Goal: Find specific page/section: Find specific page/section

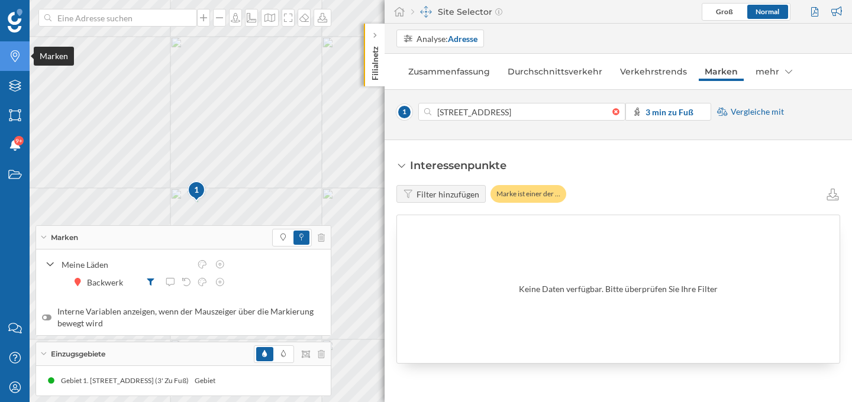
click at [16, 62] on icon "Marken" at bounding box center [15, 56] width 15 height 12
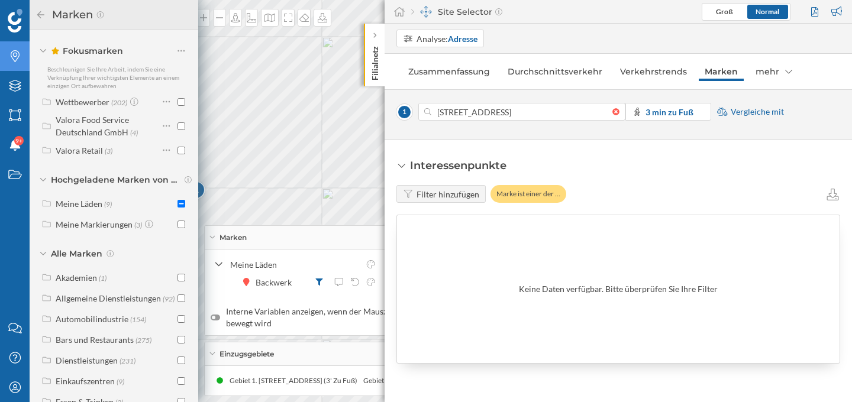
scroll to position [35, 0]
click at [101, 207] on div "Meine Läden" at bounding box center [79, 203] width 47 height 10
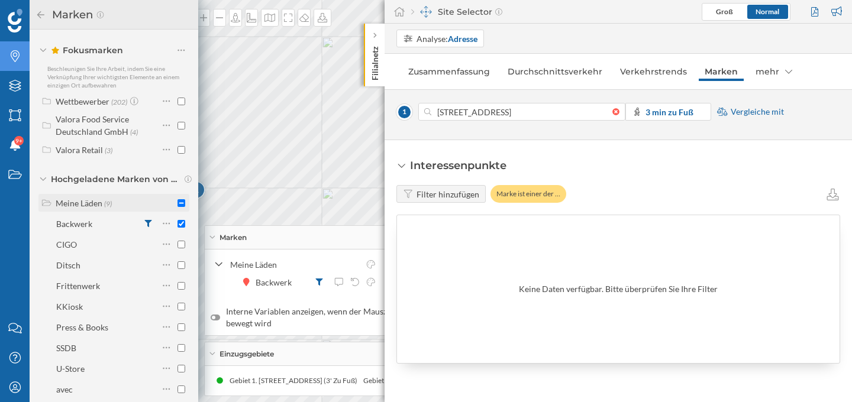
click at [183, 202] on div "Meine Läden (9)" at bounding box center [113, 203] width 151 height 18
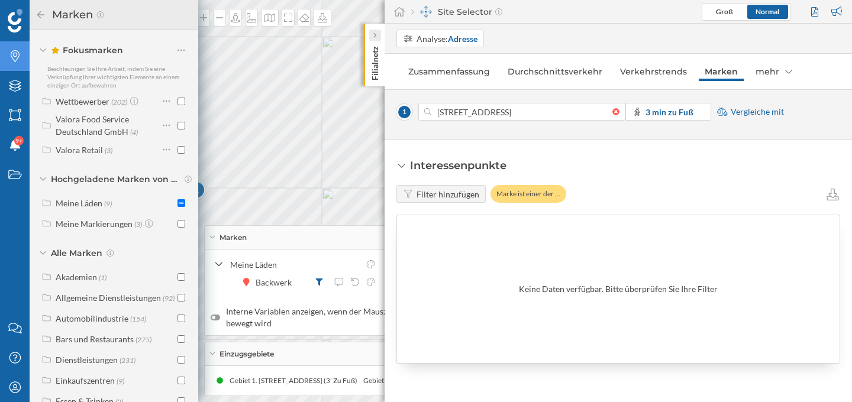
click at [379, 30] on div at bounding box center [375, 36] width 12 height 12
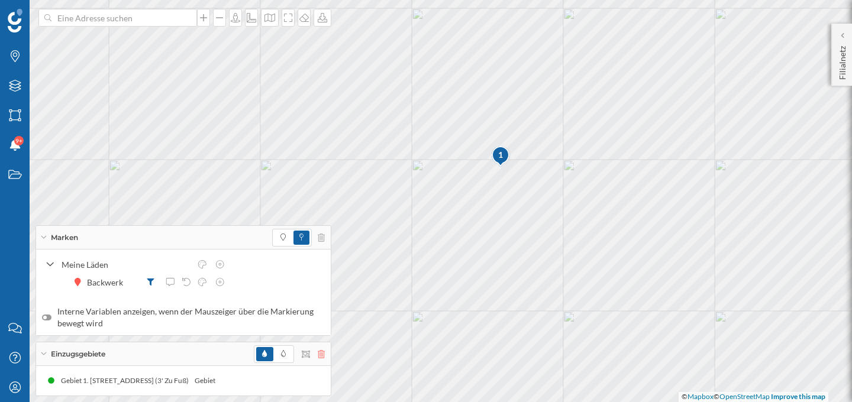
click at [318, 352] on icon at bounding box center [321, 354] width 7 height 8
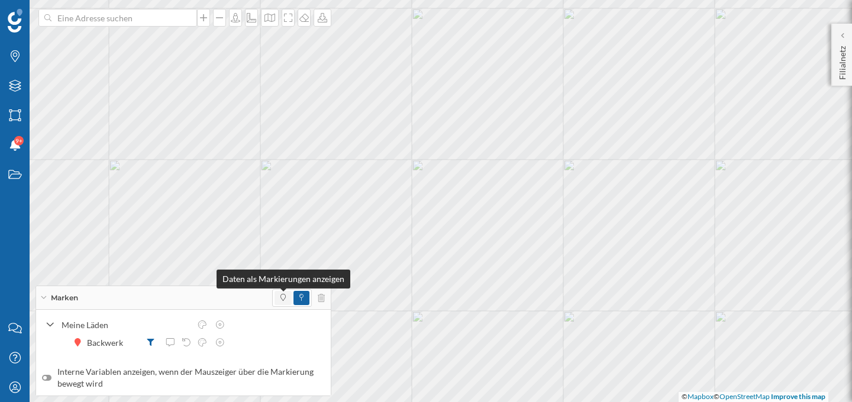
click at [284, 293] on span at bounding box center [282, 298] width 5 height 11
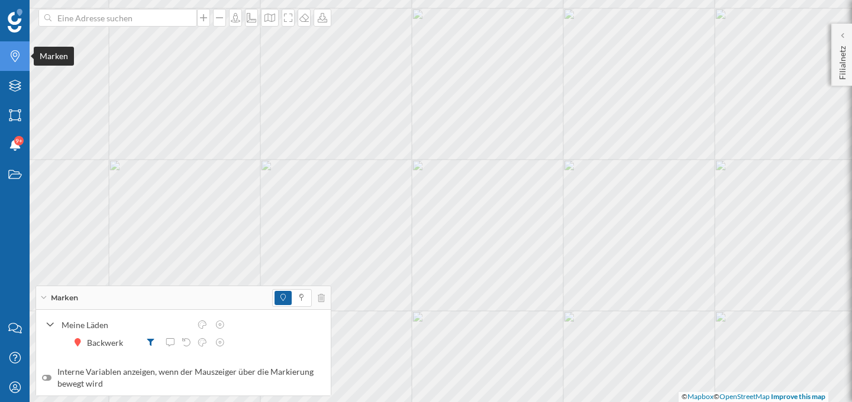
click at [20, 57] on icon "Marken" at bounding box center [15, 56] width 15 height 12
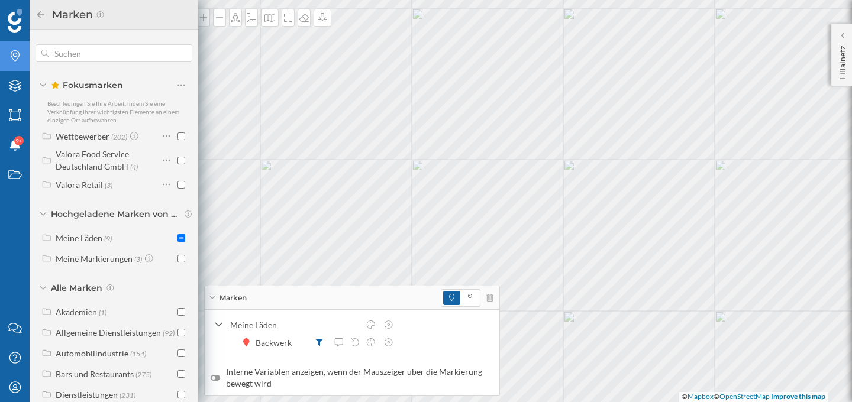
click at [215, 299] on div "Marken" at bounding box center [352, 298] width 295 height 24
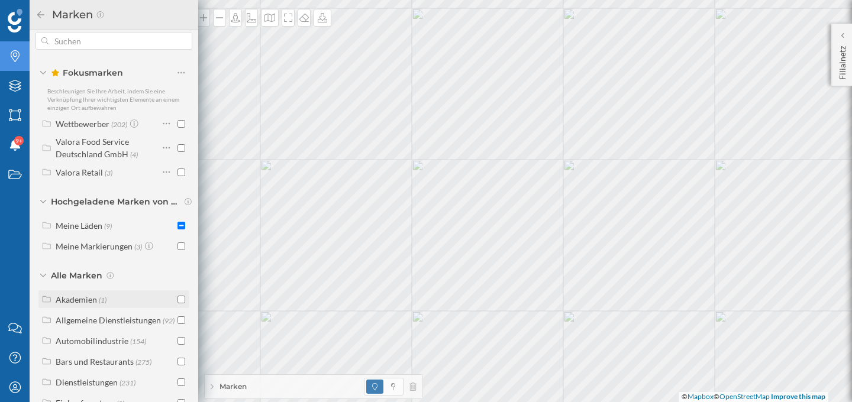
scroll to position [14, 0]
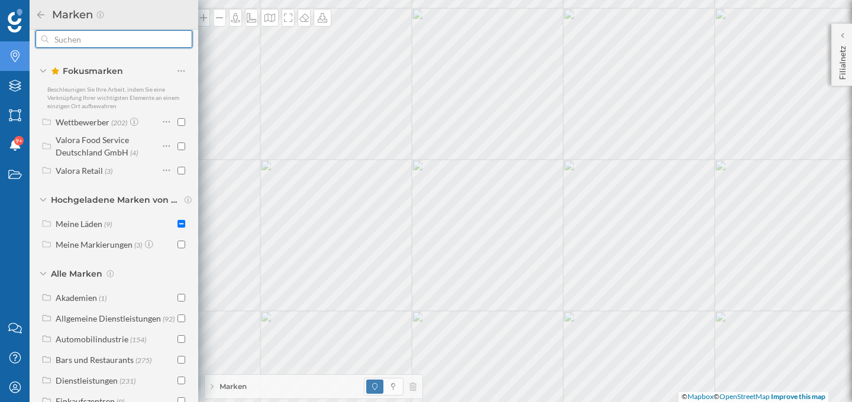
click at [122, 38] on input "text" at bounding box center [114, 39] width 131 height 24
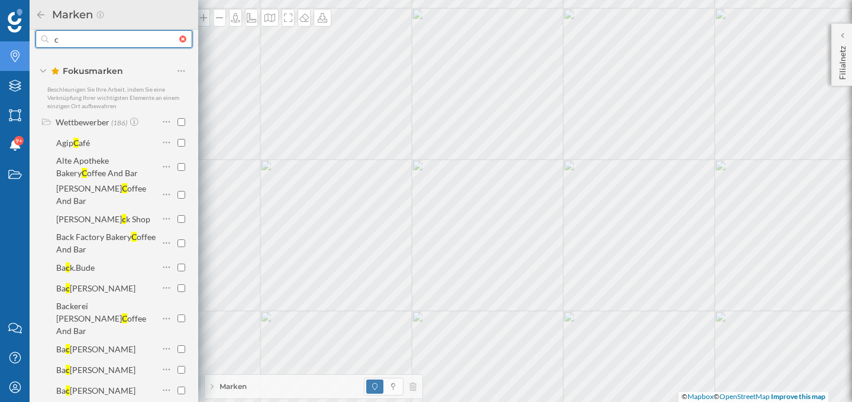
type input "cr"
checkbox input "true"
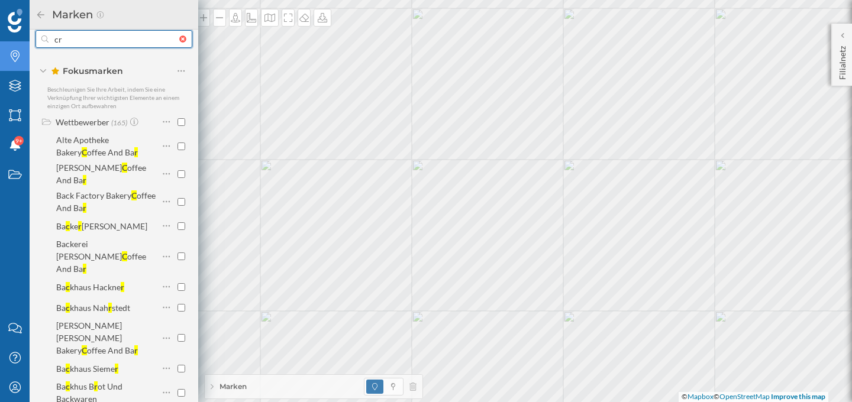
type input "c"
checkbox input "false"
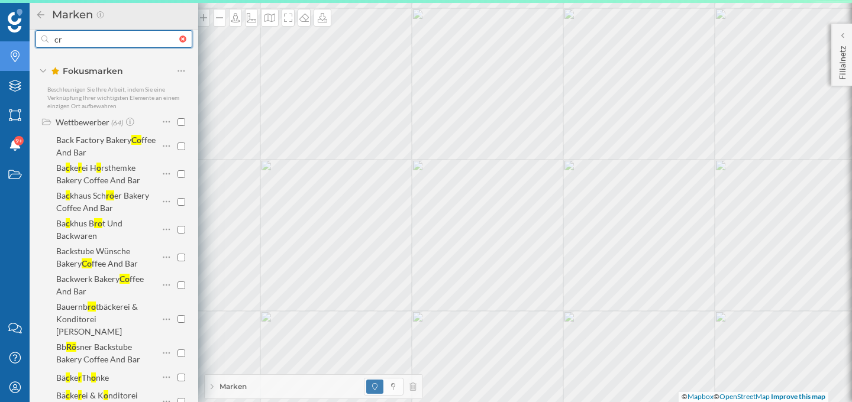
type input "c"
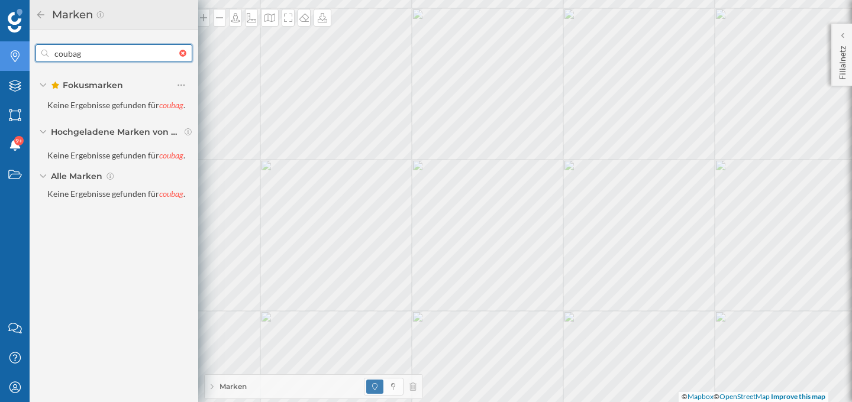
scroll to position [0, 0]
type input "c"
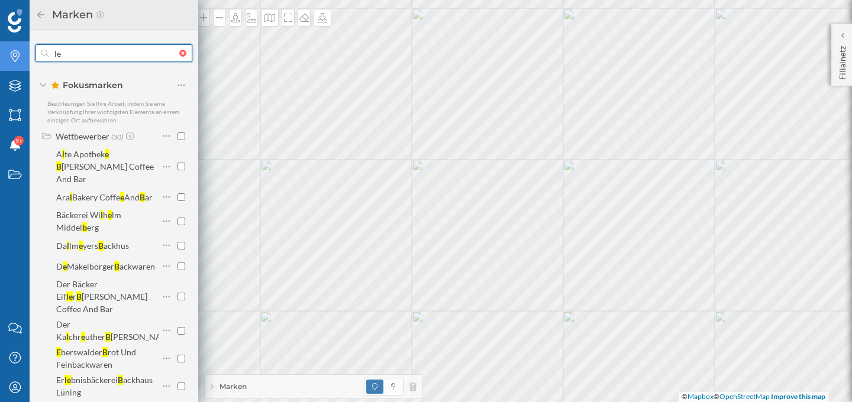
type input "l"
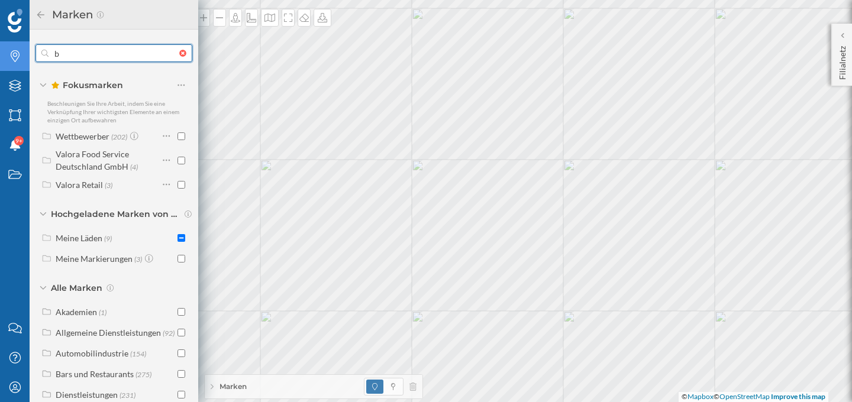
type input "ba"
checkbox input "true"
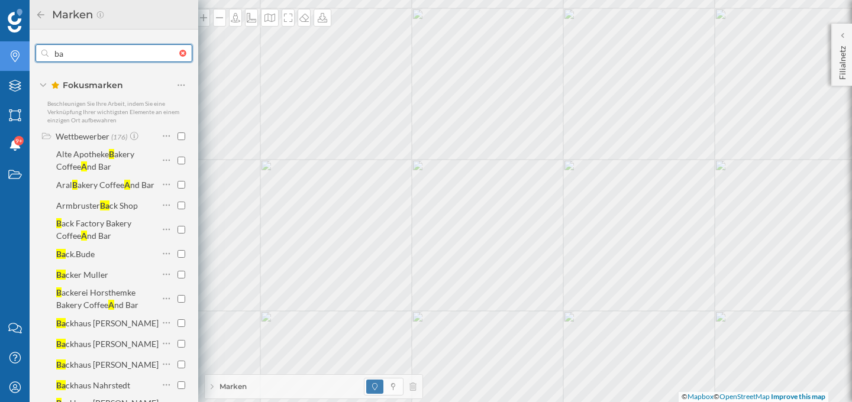
type input "b"
checkbox input "false"
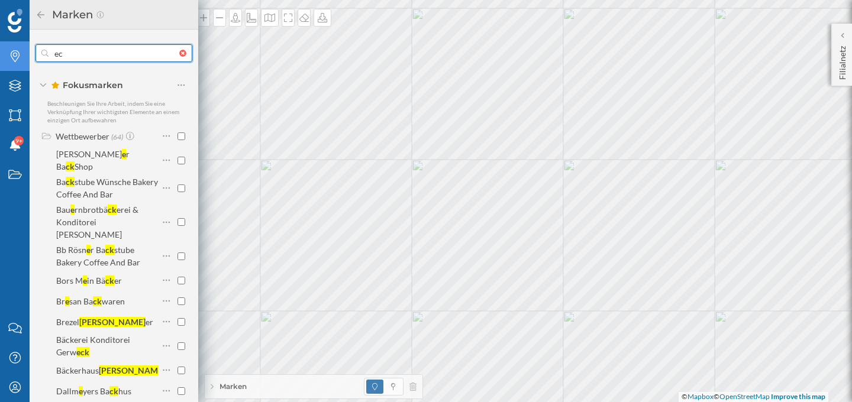
type input "e"
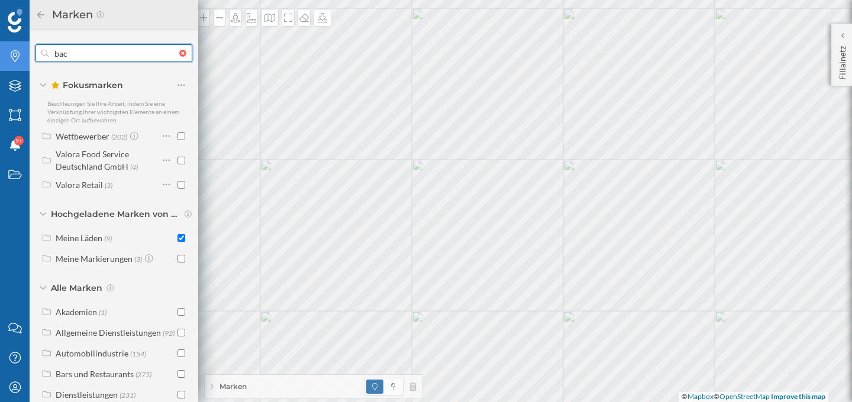
type input "back"
checkbox input "true"
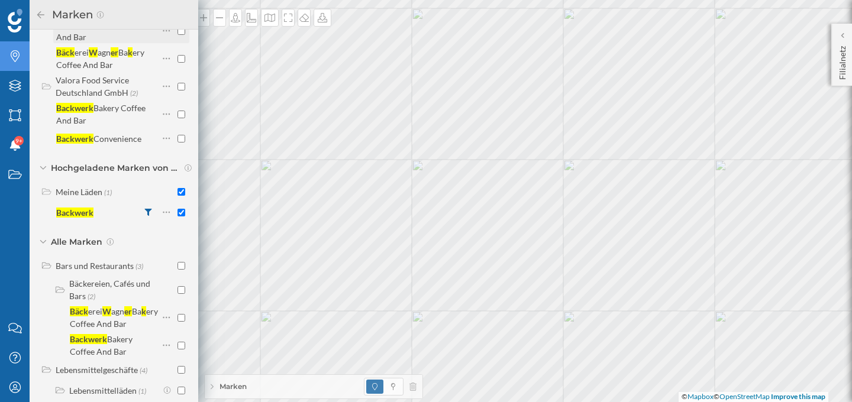
scroll to position [134, 0]
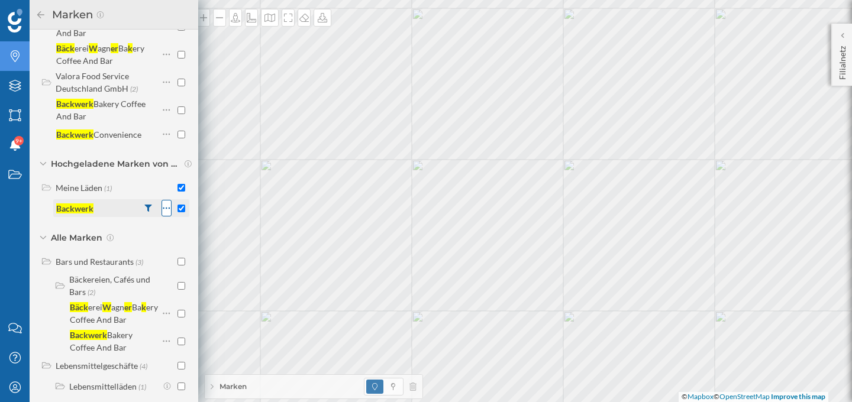
type input "backwerk"
click at [163, 208] on icon at bounding box center [167, 208] width 8 height 12
click at [285, 231] on icon at bounding box center [287, 232] width 4 height 4
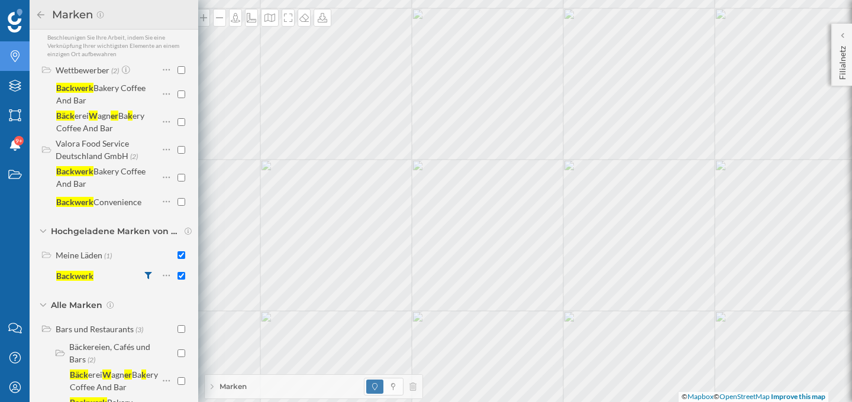
scroll to position [0, 0]
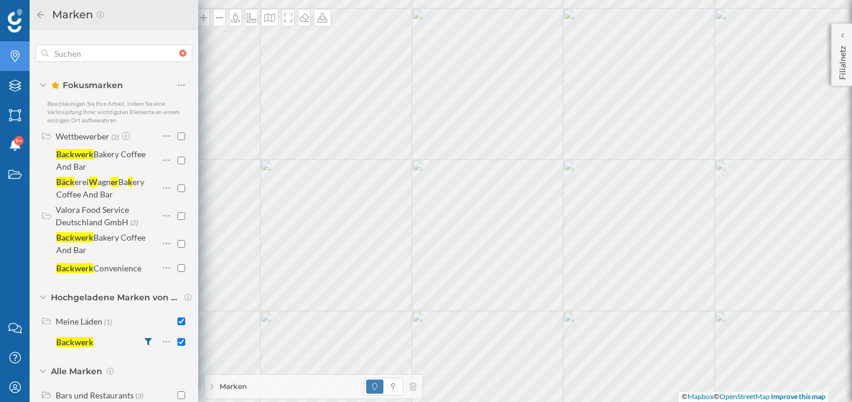
click at [179, 55] on div at bounding box center [185, 53] width 13 height 7
click at [179, 55] on input "text" at bounding box center [114, 53] width 131 height 24
checkbox input "false"
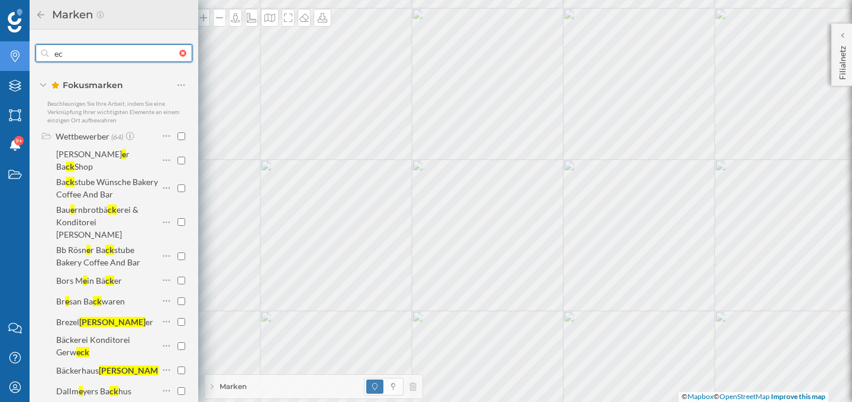
type input "e"
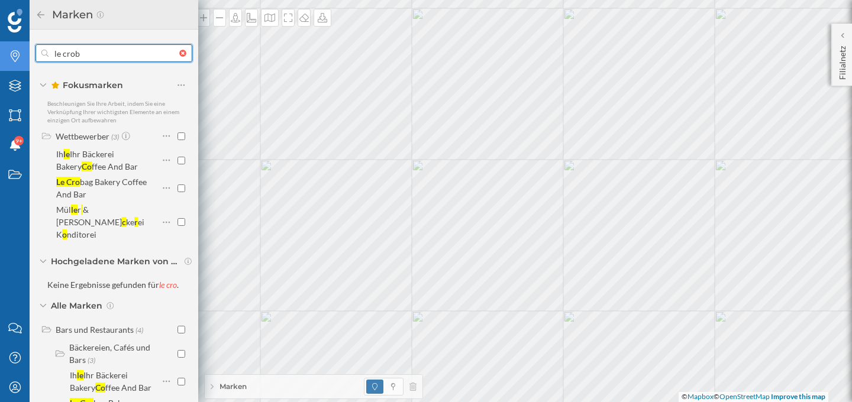
type input "le croba"
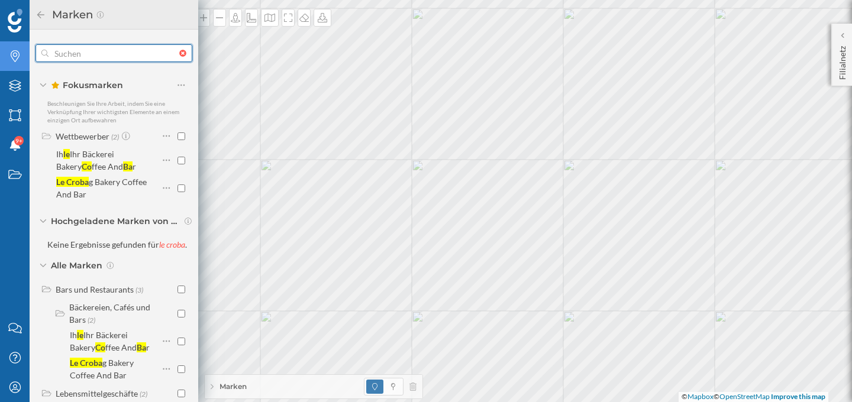
click at [179, 50] on div at bounding box center [185, 53] width 13 height 7
click at [178, 50] on input "text" at bounding box center [114, 53] width 131 height 24
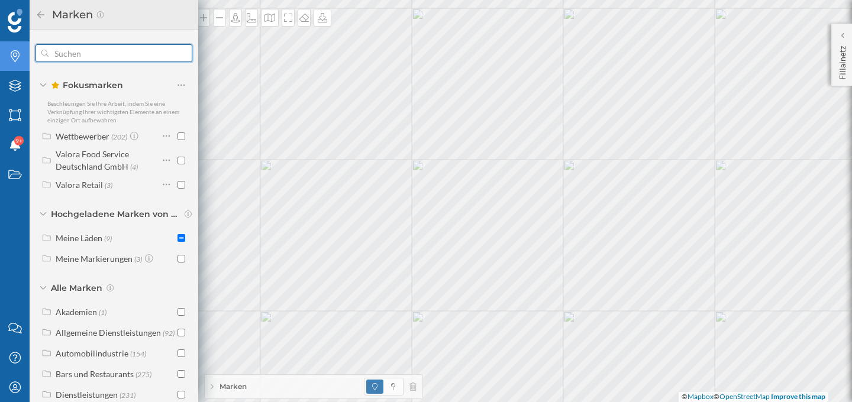
click at [94, 50] on input "text" at bounding box center [114, 53] width 131 height 24
click at [41, 12] on icon at bounding box center [41, 15] width 11 height 8
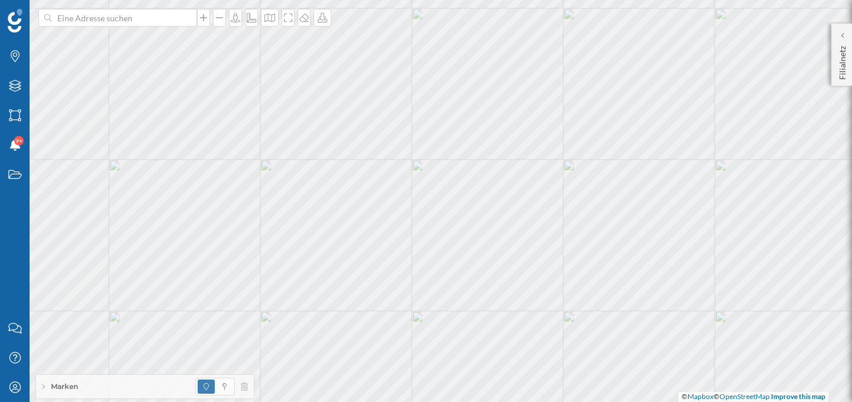
click at [51, 384] on span "Marken" at bounding box center [64, 387] width 27 height 11
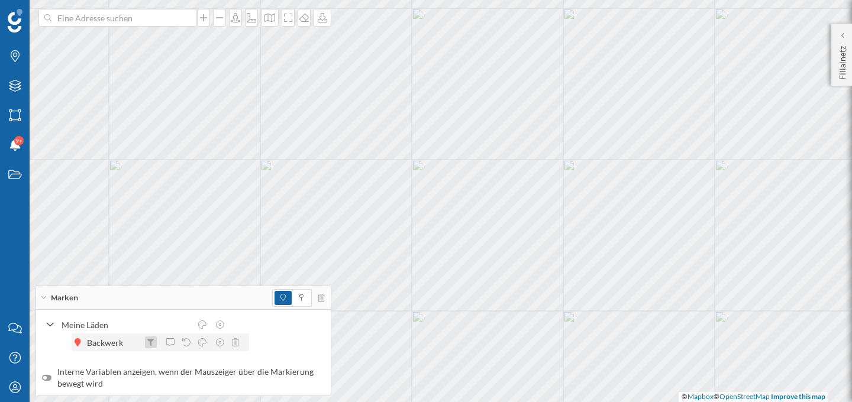
click at [153, 344] on icon at bounding box center [151, 342] width 8 height 7
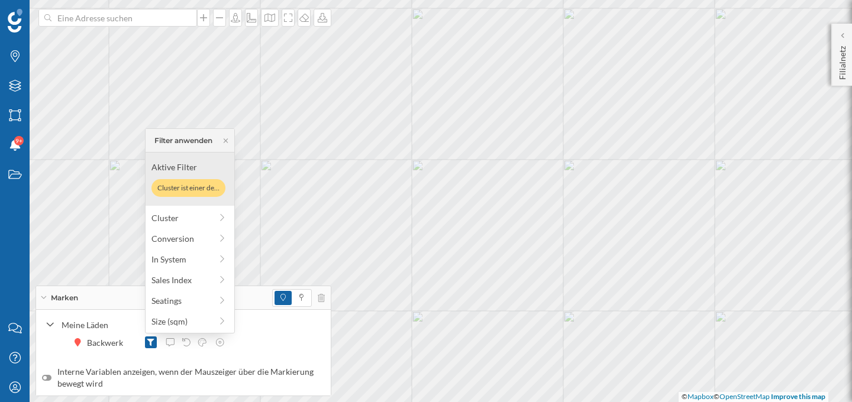
click at [275, 340] on div "Meine Läden Backwerk" at bounding box center [183, 334] width 283 height 36
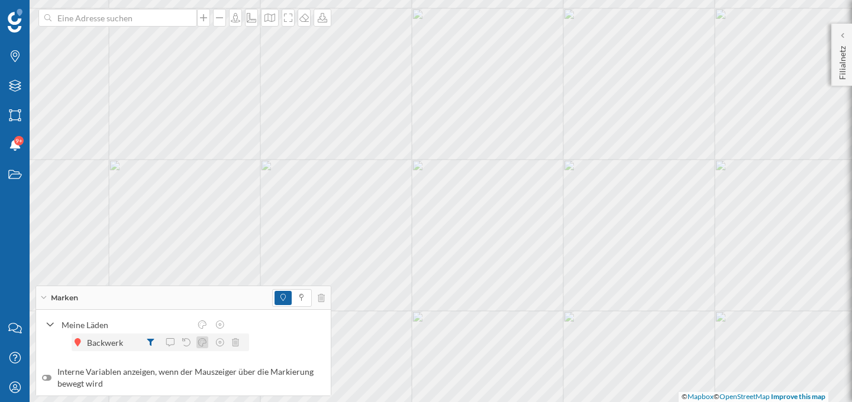
click at [198, 345] on icon at bounding box center [202, 342] width 11 height 8
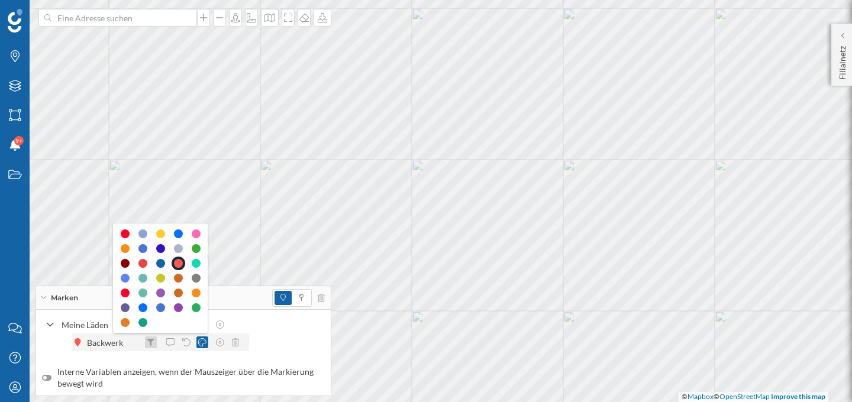
click at [150, 345] on icon at bounding box center [150, 342] width 7 height 7
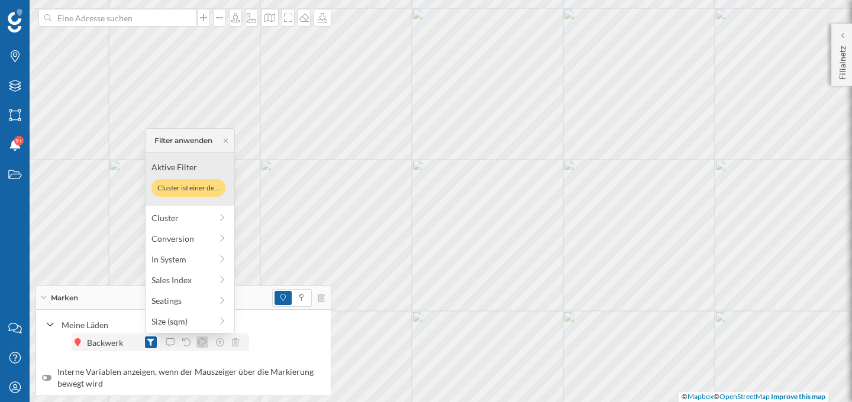
click at [198, 346] on icon at bounding box center [202, 342] width 11 height 8
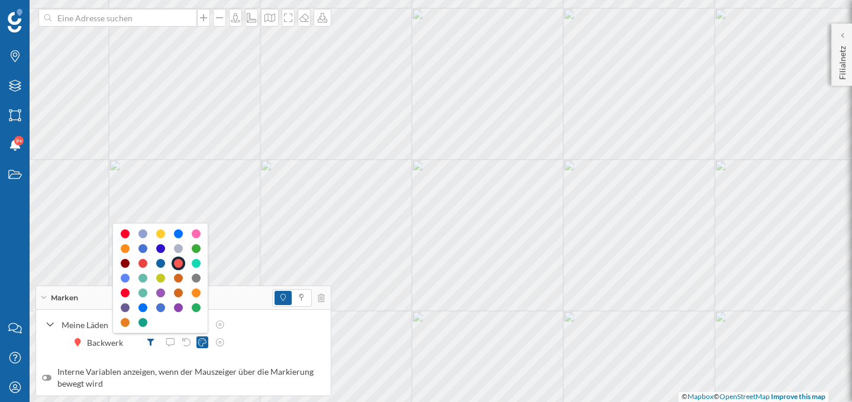
click at [167, 358] on div "Meine Läden Backwerk" at bounding box center [183, 335] width 295 height 50
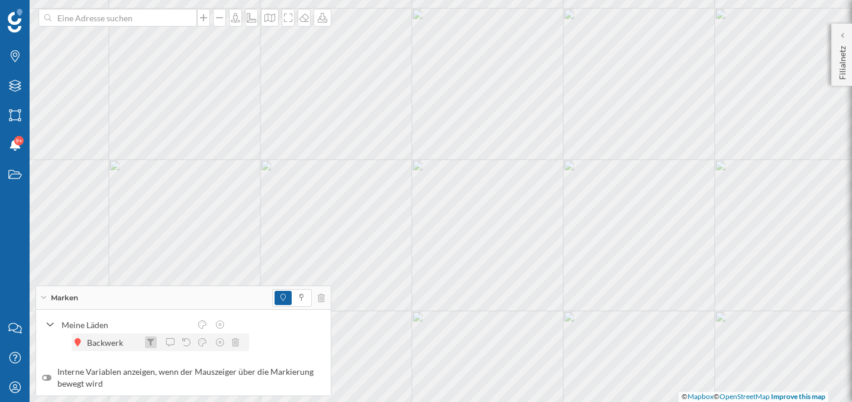
click at [147, 348] on div at bounding box center [151, 343] width 12 height 12
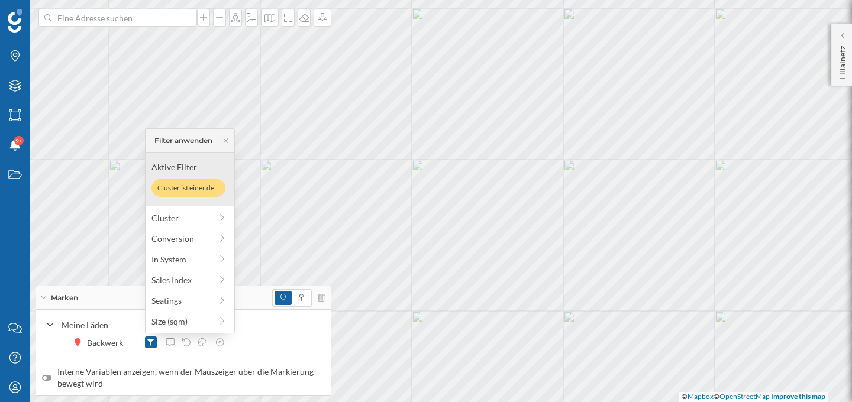
click at [150, 354] on div "Meine Läden Backwerk" at bounding box center [183, 335] width 295 height 50
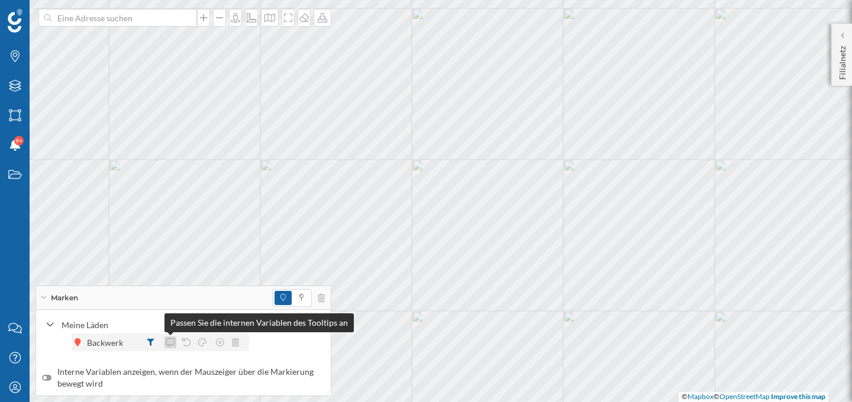
click at [171, 338] on icon at bounding box center [170, 342] width 11 height 8
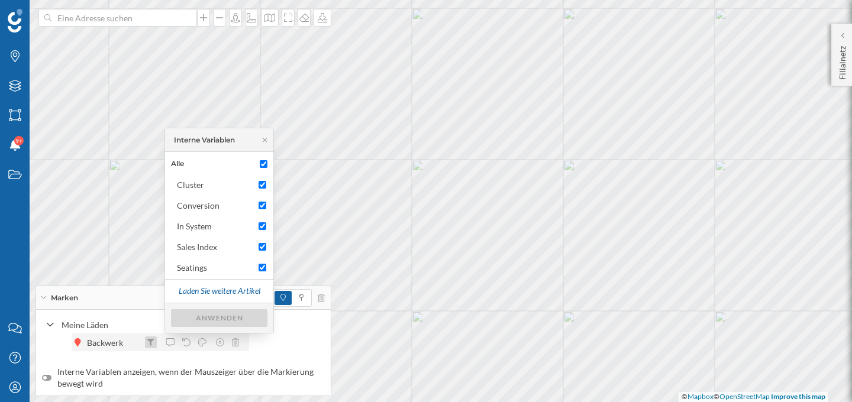
click at [151, 337] on div at bounding box center [151, 343] width 12 height 12
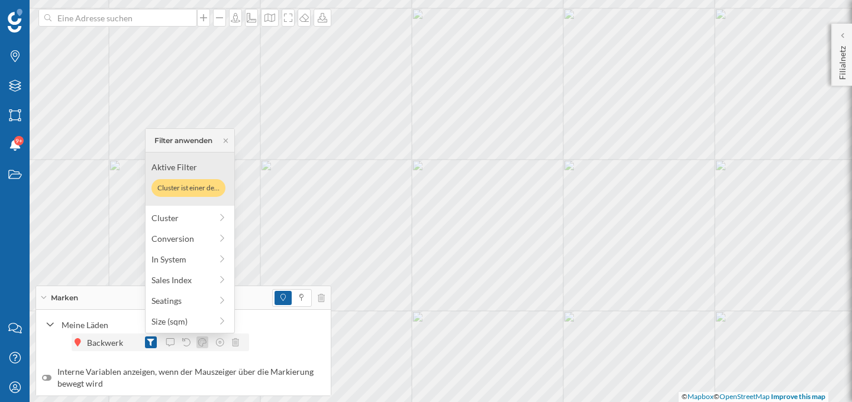
click at [201, 344] on icon at bounding box center [202, 342] width 11 height 8
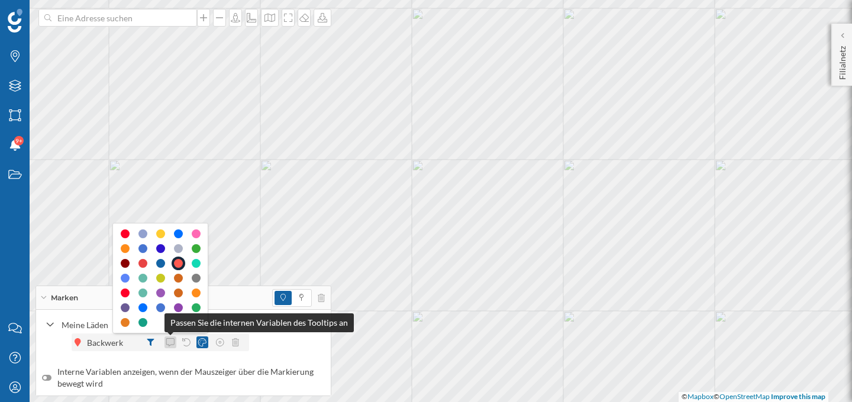
click at [170, 342] on icon at bounding box center [170, 342] width 11 height 8
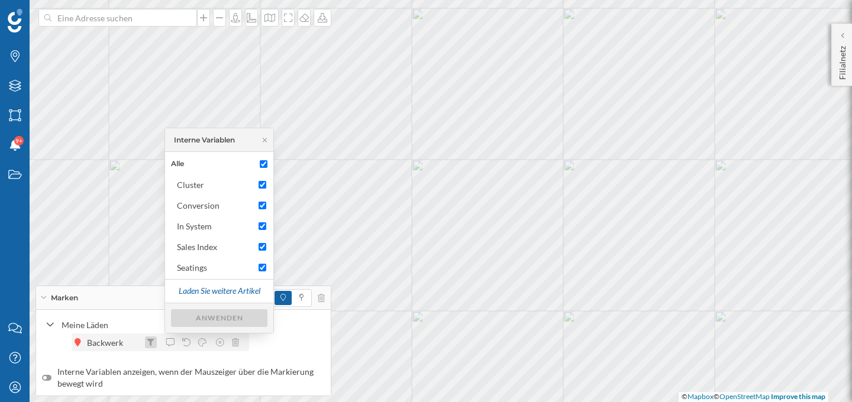
click at [153, 343] on icon at bounding box center [151, 342] width 8 height 7
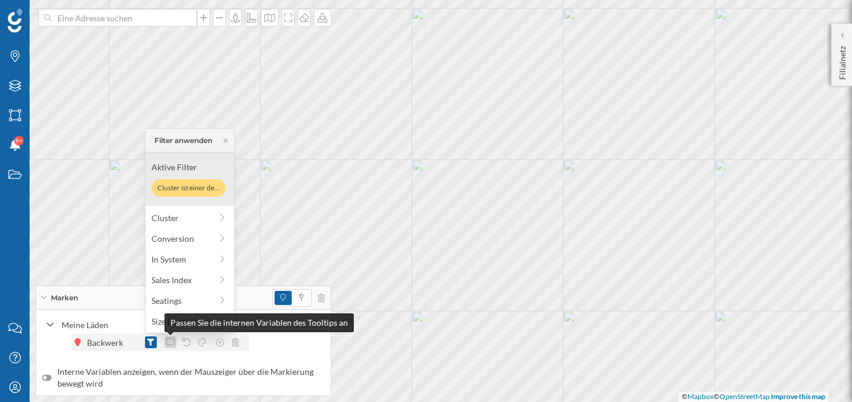
click at [167, 342] on icon at bounding box center [170, 342] width 11 height 8
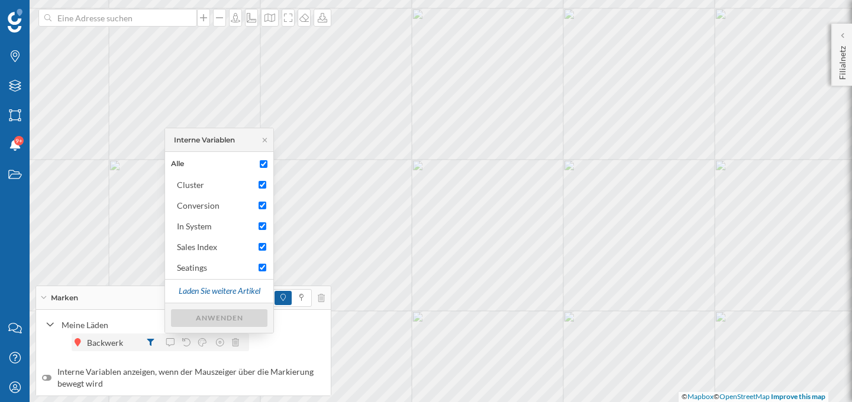
click at [189, 351] on div "Backwerk" at bounding box center [161, 343] width 178 height 18
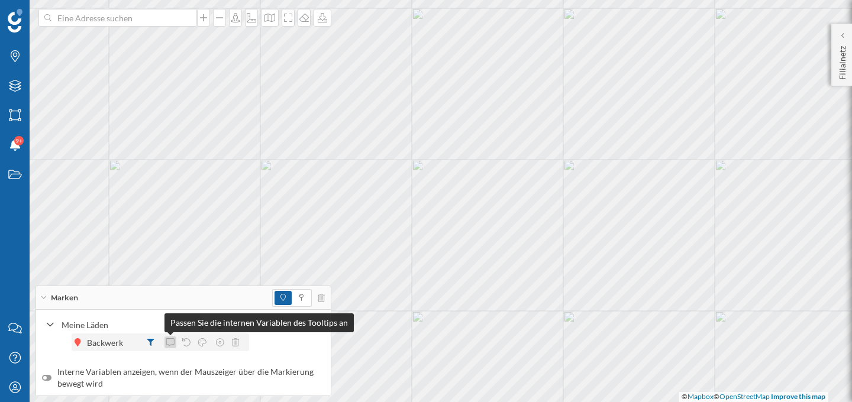
click at [173, 347] on div at bounding box center [170, 343] width 12 height 12
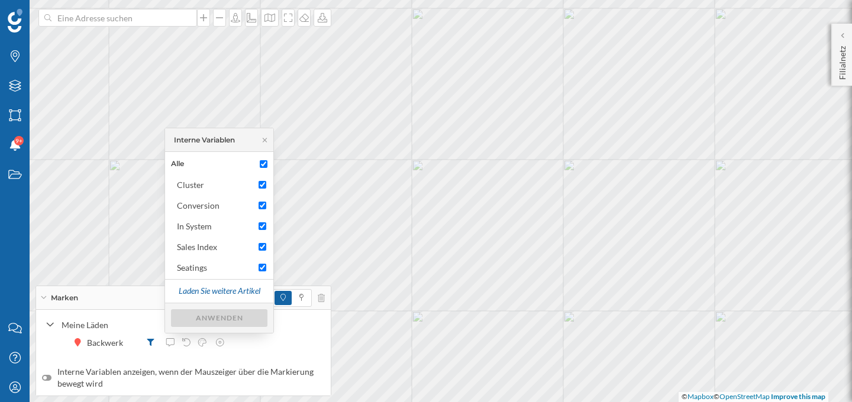
click at [309, 370] on label "Interne Variablen anzeigen, wenn der Mauszeiger über die Markierung bewegt wird" at bounding box center [183, 378] width 283 height 24
click at [0, 0] on input "Interne Variablen anzeigen, wenn der Mauszeiger über die Markierung bewegt wird" at bounding box center [0, 0] width 0 height 0
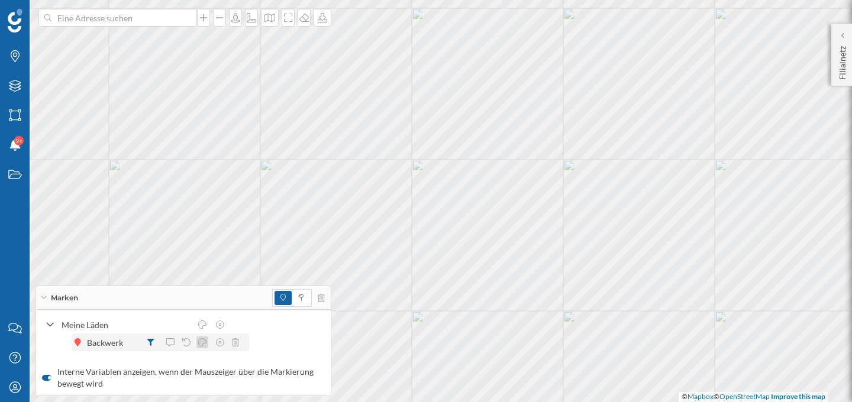
click at [203, 346] on icon at bounding box center [202, 342] width 11 height 8
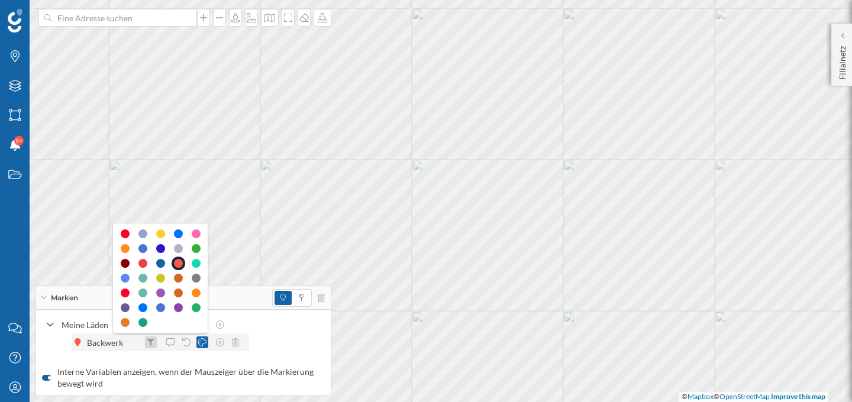
click at [154, 343] on div at bounding box center [151, 343] width 12 height 12
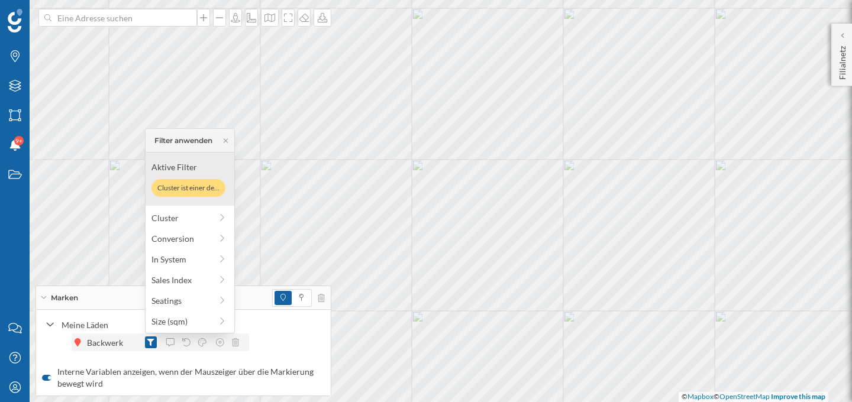
click at [245, 347] on div "Backwerk" at bounding box center [161, 343] width 178 height 18
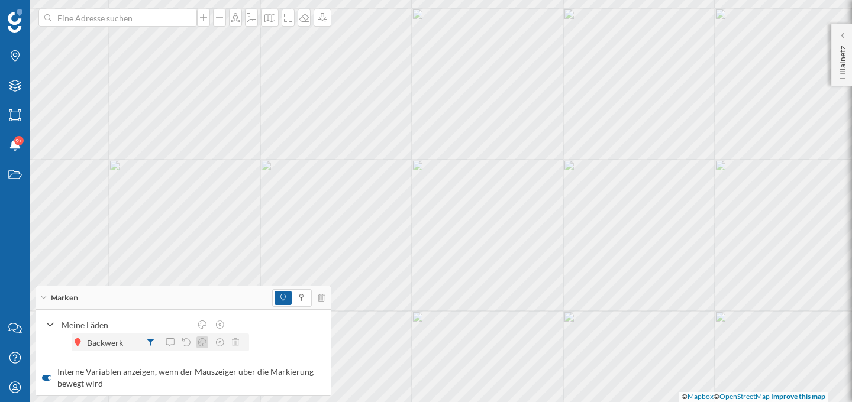
click at [205, 343] on icon at bounding box center [202, 342] width 8 height 8
click at [847, 38] on div at bounding box center [843, 36] width 12 height 12
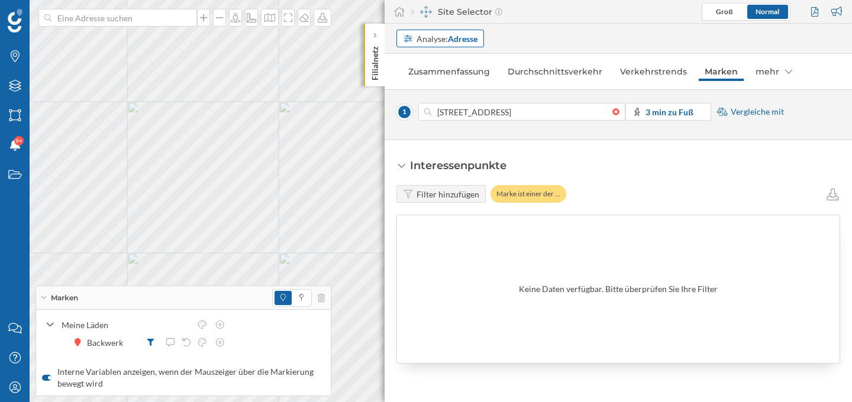
click at [467, 42] on strong "Adresse" at bounding box center [463, 39] width 30 height 10
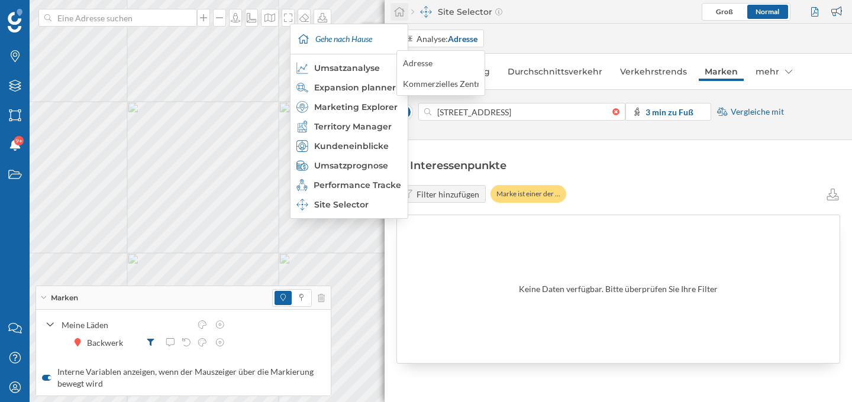
click at [398, 11] on icon at bounding box center [399, 12] width 12 height 11
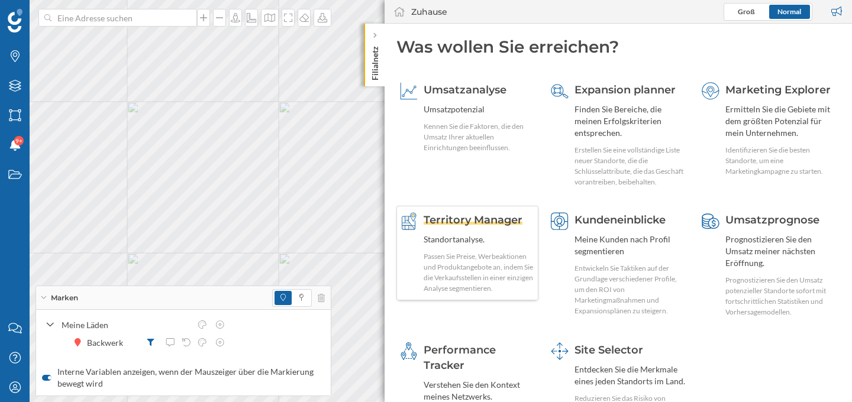
click at [494, 216] on span "Territory Manager" at bounding box center [473, 220] width 99 height 13
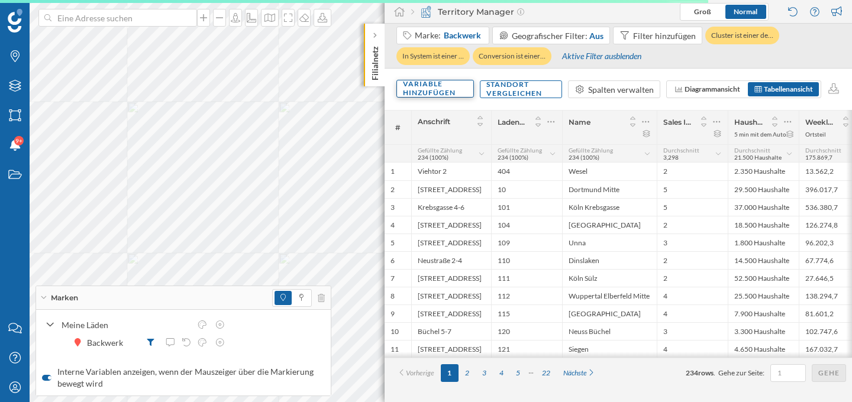
click at [429, 88] on div "Variable hinzufügen" at bounding box center [435, 89] width 78 height 18
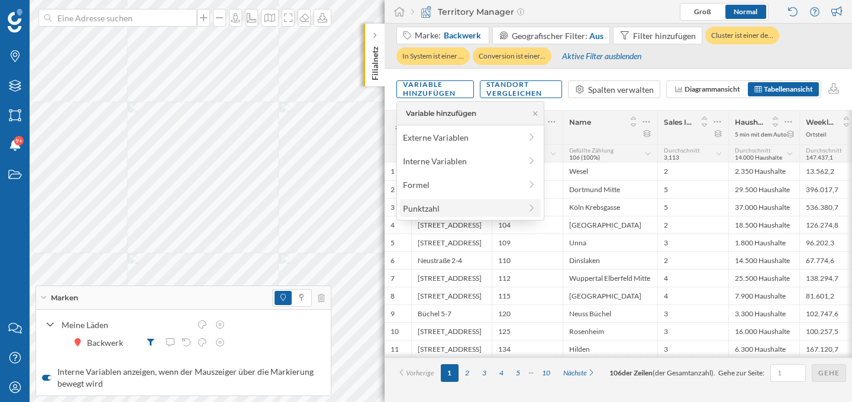
click at [428, 207] on div "Punktzahl" at bounding box center [462, 208] width 118 height 12
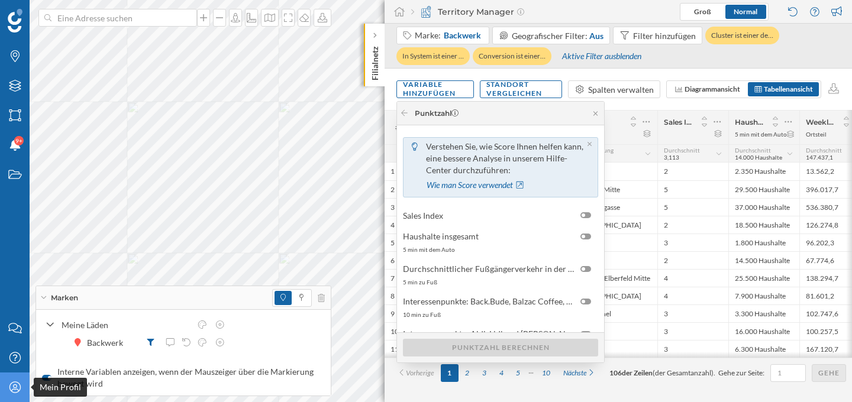
click at [17, 385] on icon "Mein Profil" at bounding box center [15, 388] width 15 height 12
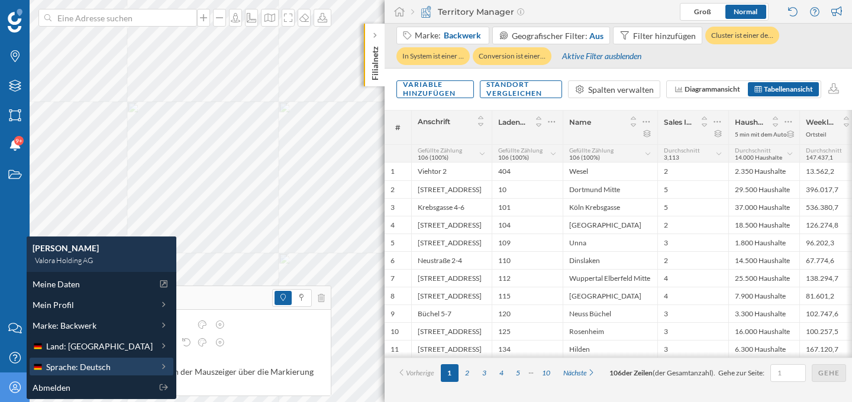
click at [95, 363] on span "Sprache: Deutsch" at bounding box center [78, 367] width 64 height 12
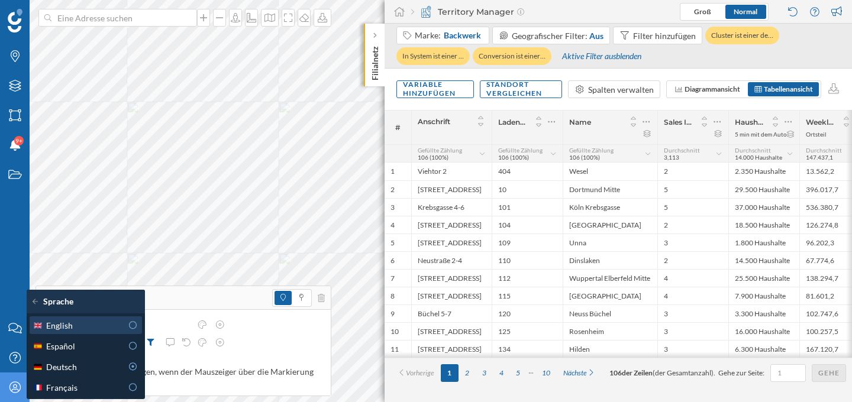
click at [115, 330] on div "English" at bounding box center [77, 326] width 89 height 12
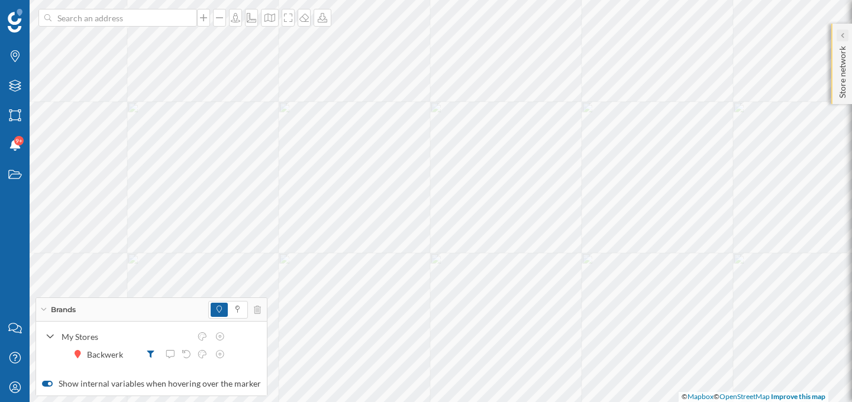
click at [843, 36] on icon at bounding box center [842, 36] width 4 height 6
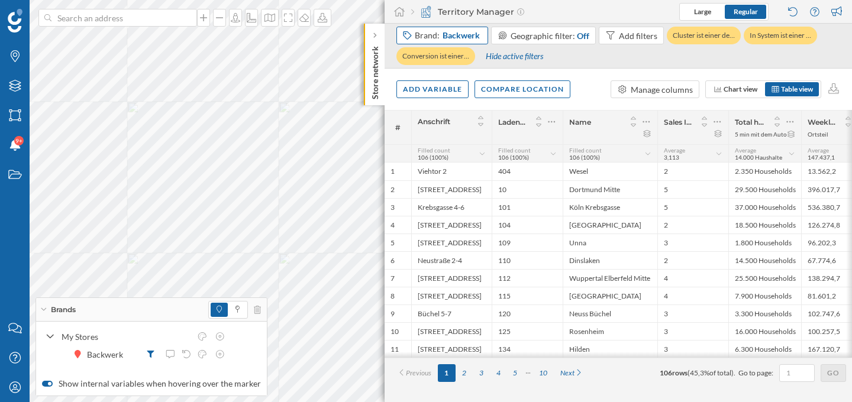
click at [429, 33] on div "Brand: Backwerk" at bounding box center [448, 36] width 67 height 12
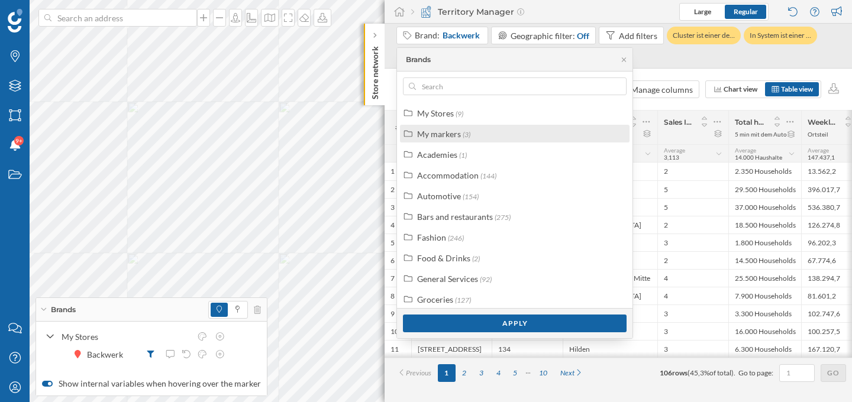
click at [448, 130] on div "My markers" at bounding box center [439, 134] width 44 height 10
click at [453, 131] on div "My markers" at bounding box center [439, 134] width 44 height 10
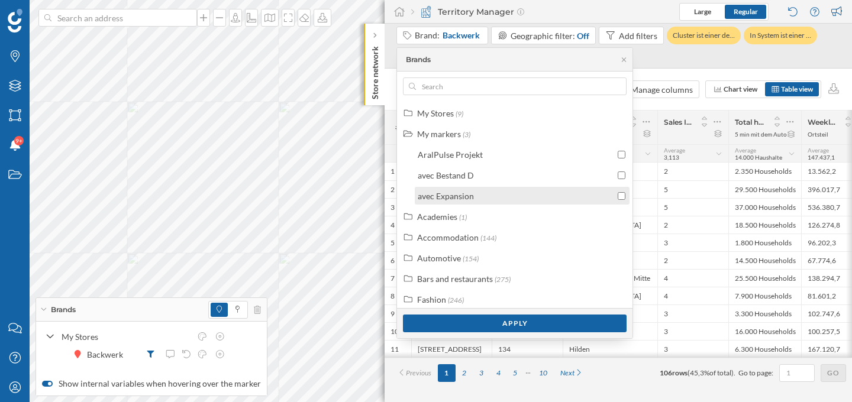
scroll to position [92, 0]
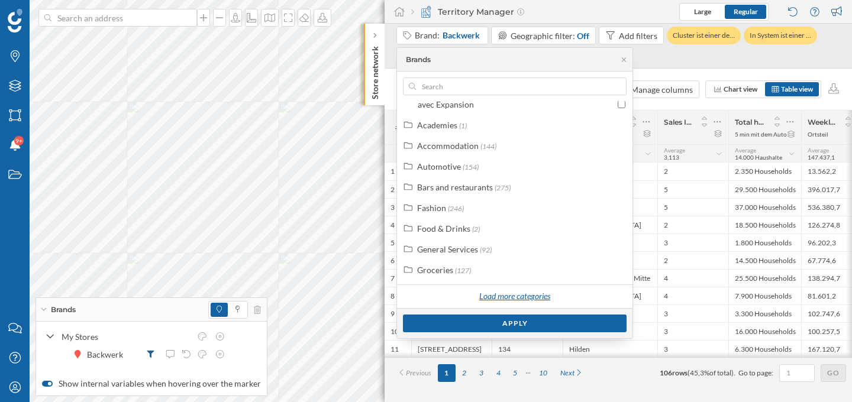
click at [484, 293] on div "Load more categories" at bounding box center [515, 297] width 86 height 18
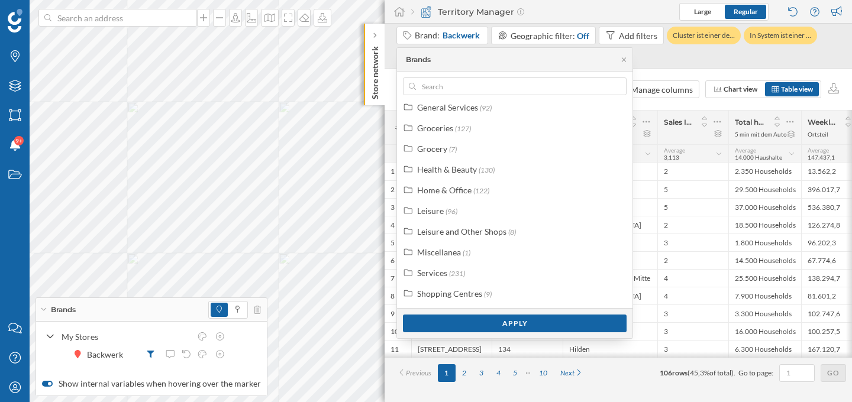
scroll to position [0, 0]
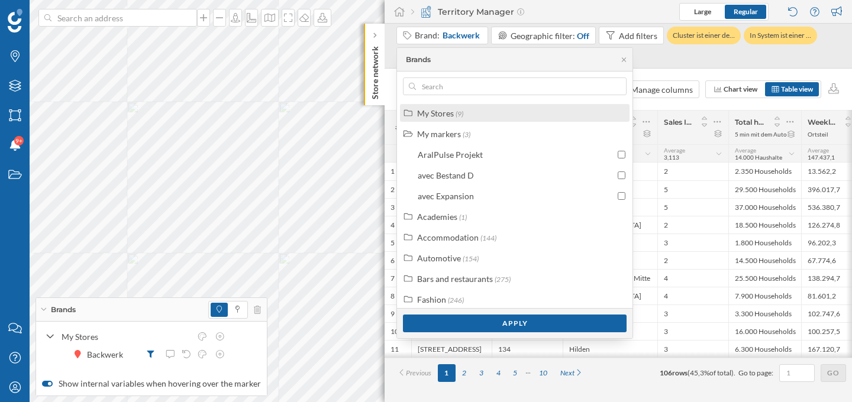
click at [459, 112] on span "(9)" at bounding box center [460, 113] width 8 height 9
click at [466, 112] on div "My Stores (9)" at bounding box center [519, 113] width 205 height 12
click at [558, 8] on div "Territory Manager Large Regular" at bounding box center [618, 12] width 467 height 24
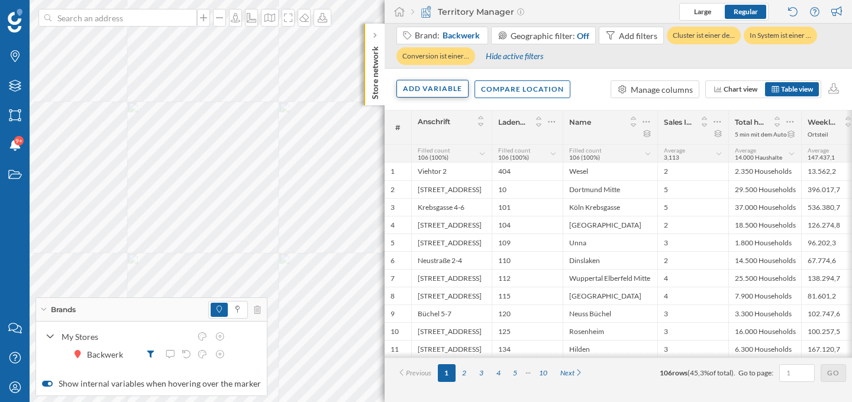
click at [436, 91] on div "Add variable" at bounding box center [432, 89] width 72 height 18
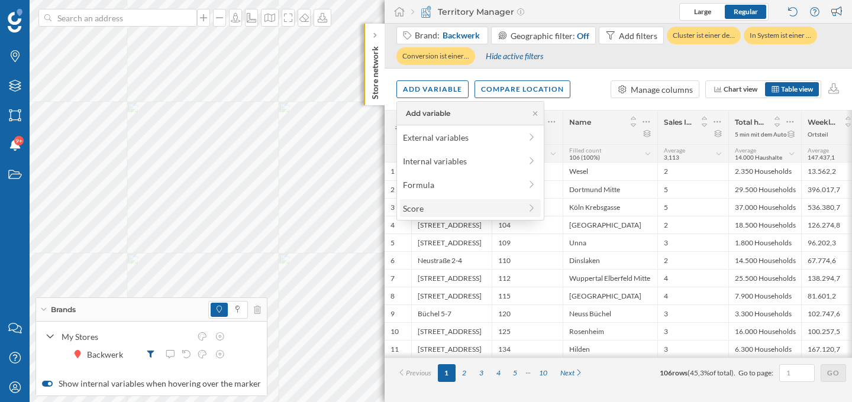
click at [426, 211] on div "Score" at bounding box center [462, 208] width 118 height 12
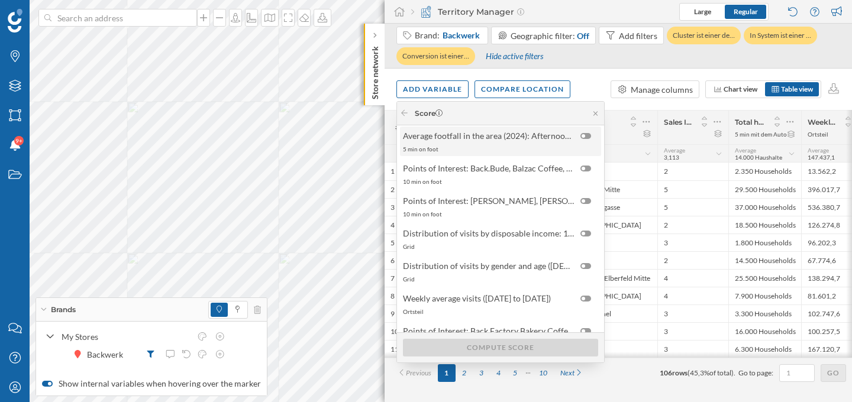
scroll to position [149, 0]
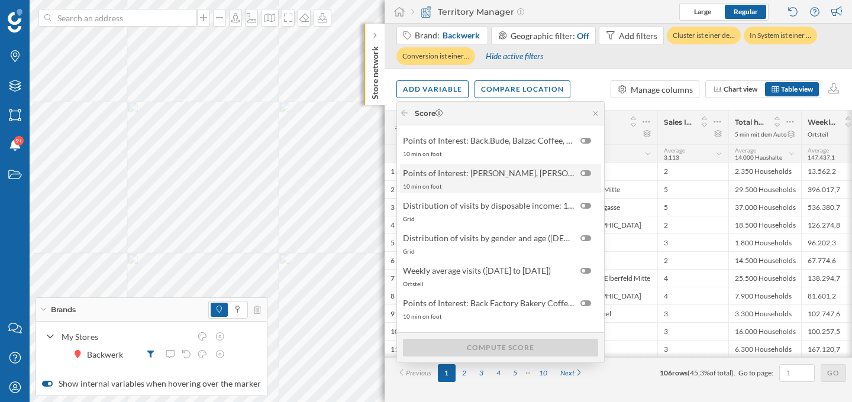
click at [582, 170] on div at bounding box center [585, 173] width 11 height 6
click at [0, 0] on input "checkbox" at bounding box center [0, 0] width 0 height 0
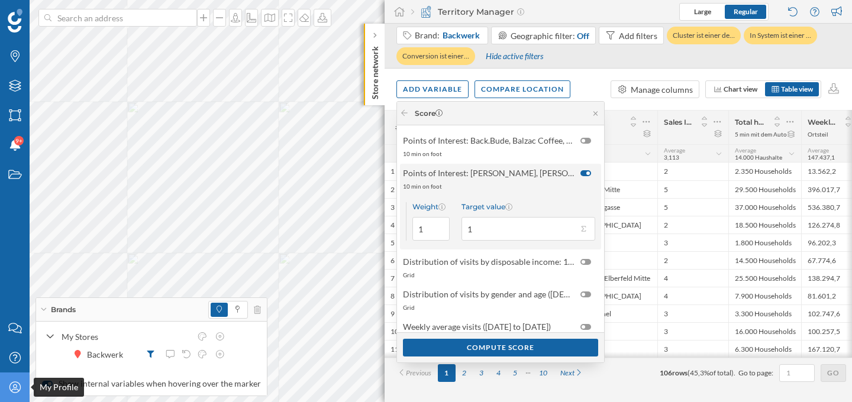
click at [6, 389] on div "My Profile" at bounding box center [15, 388] width 30 height 30
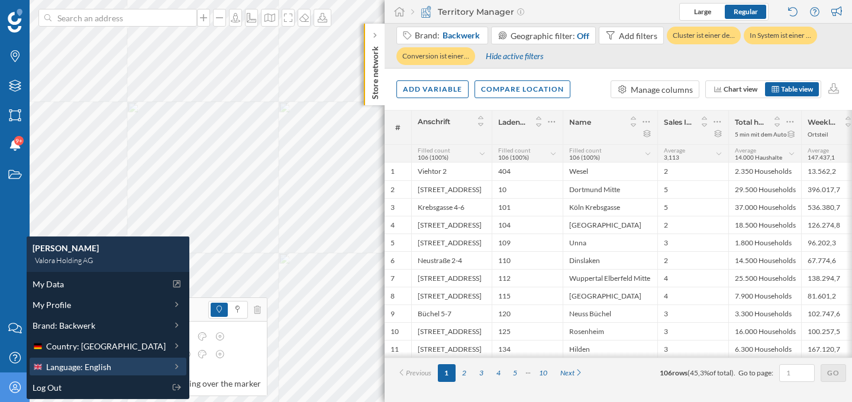
click at [59, 362] on span "Language: English" at bounding box center [78, 367] width 65 height 12
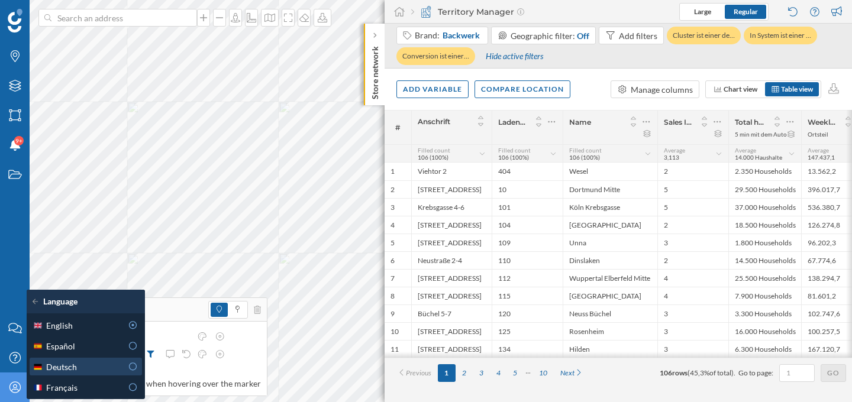
click at [134, 366] on icon at bounding box center [133, 367] width 11 height 8
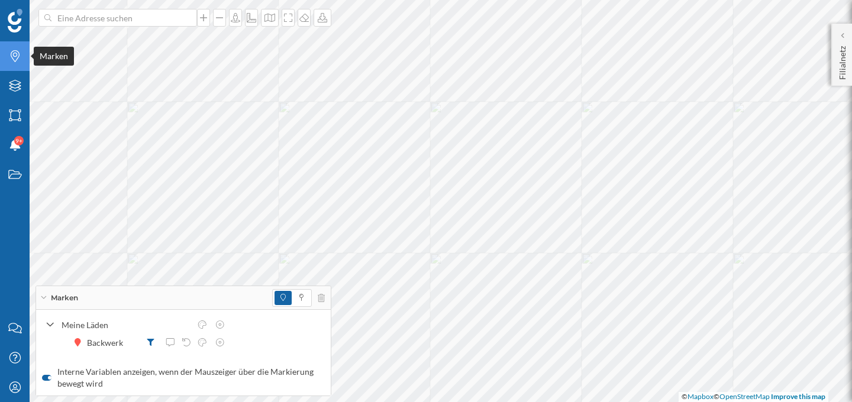
click at [8, 62] on icon "Marken" at bounding box center [15, 56] width 15 height 12
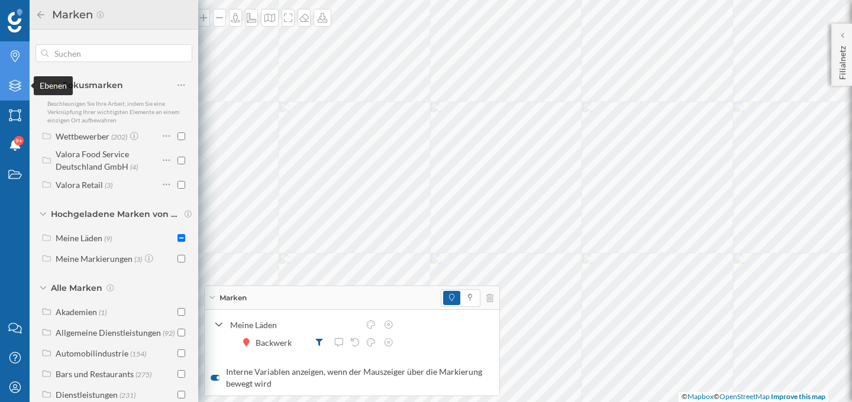
click at [16, 80] on icon "Ebenen" at bounding box center [15, 86] width 15 height 12
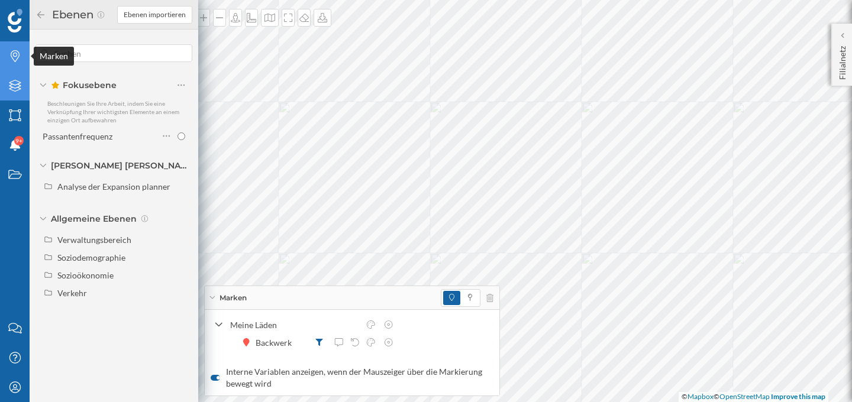
click at [11, 49] on div "Marken" at bounding box center [15, 56] width 30 height 30
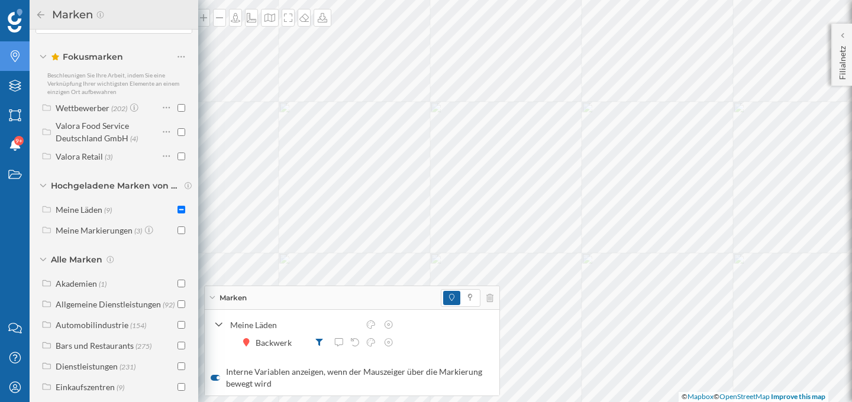
scroll to position [0, 0]
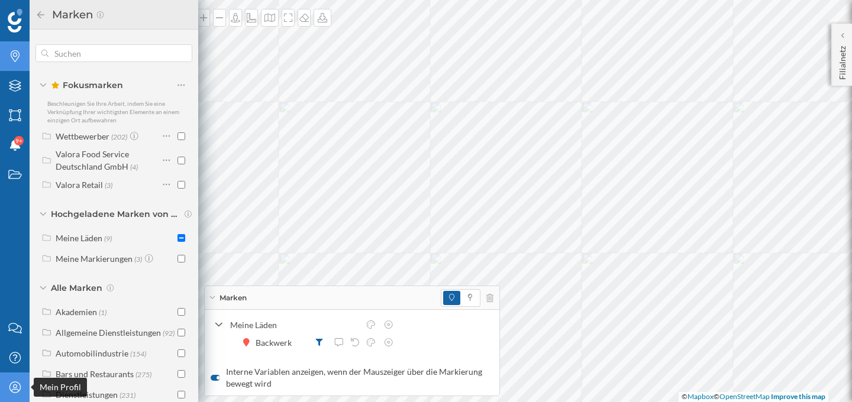
click at [8, 389] on icon "Mein Profil" at bounding box center [15, 388] width 15 height 12
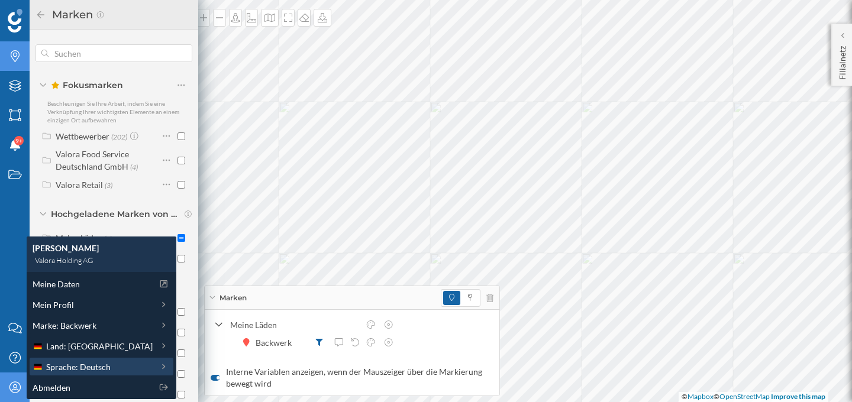
click at [47, 364] on span "Sprache: Deutsch" at bounding box center [78, 367] width 64 height 12
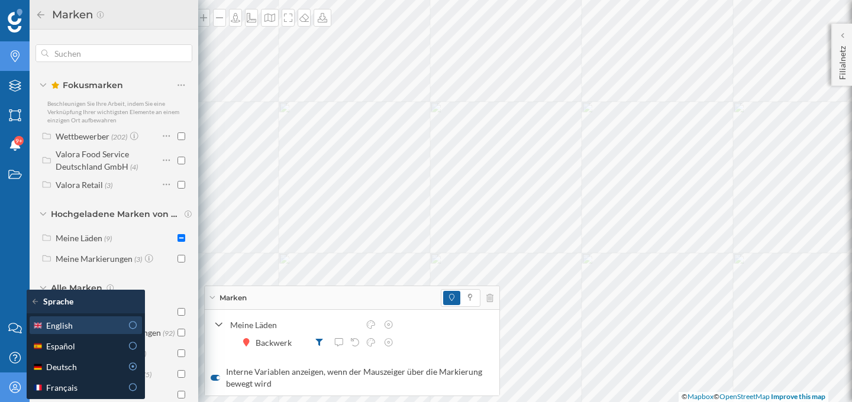
click at [85, 325] on div "English" at bounding box center [77, 326] width 89 height 12
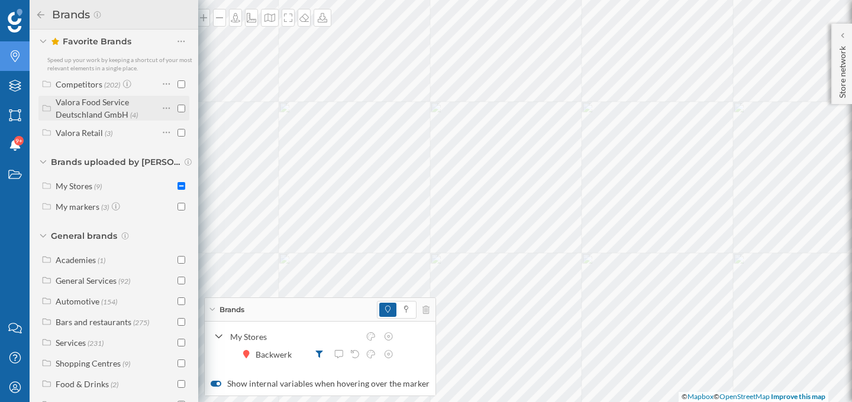
scroll to position [41, 0]
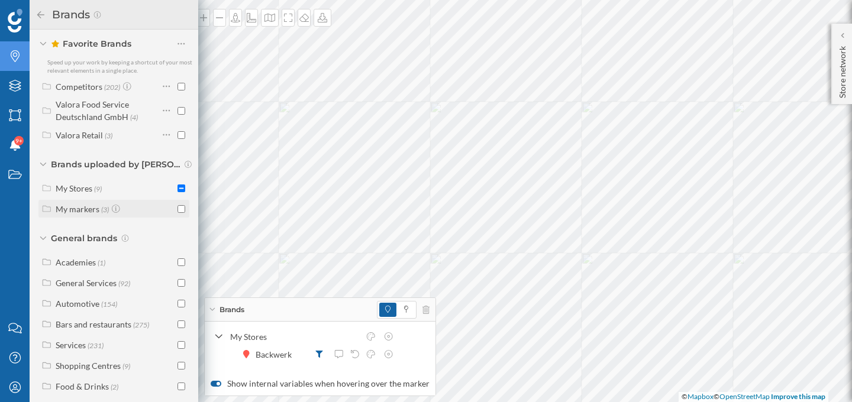
click at [88, 207] on div "My markers" at bounding box center [78, 209] width 44 height 10
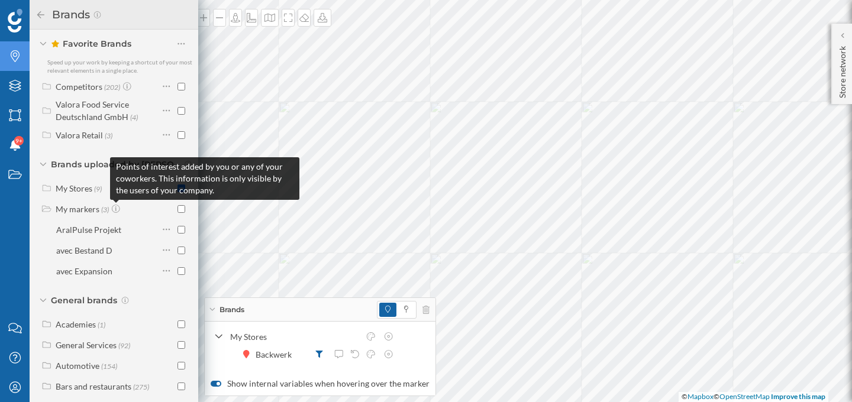
drag, startPoint x: 117, startPoint y: 169, endPoint x: 202, endPoint y: 192, distance: 88.3
click at [202, 192] on div "Points of interest added by you or any of your coworkers. This information is o…" at bounding box center [204, 178] width 189 height 43
copy div "Points of interest added by you or any of your coworkers. This information is o…"
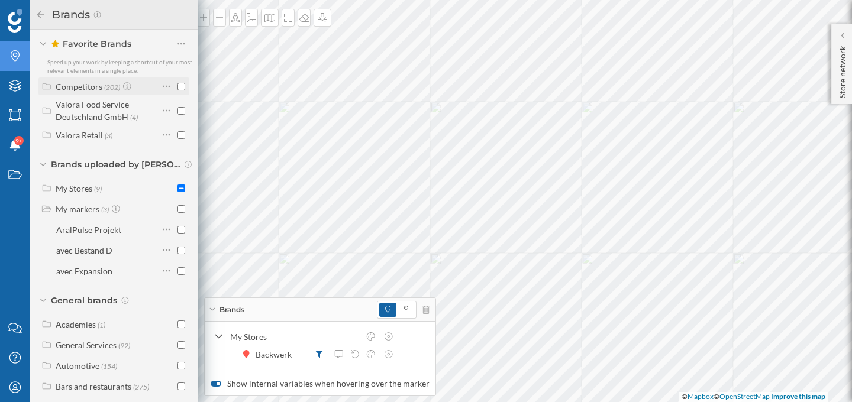
click at [95, 89] on div "Competitors" at bounding box center [79, 87] width 47 height 10
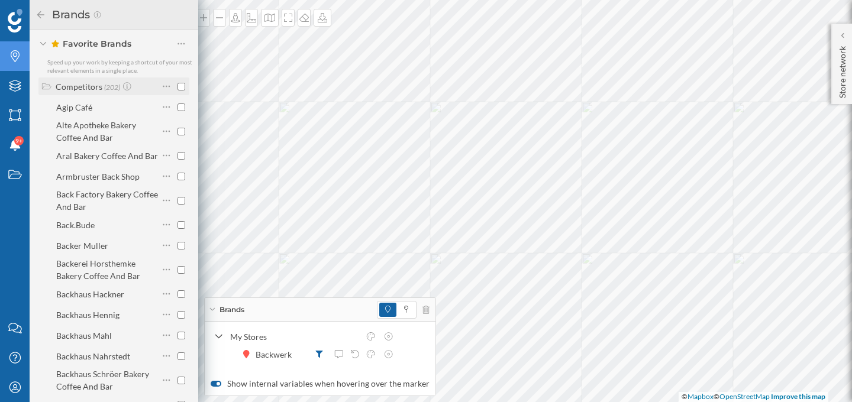
click at [95, 89] on div "Competitors" at bounding box center [79, 87] width 47 height 10
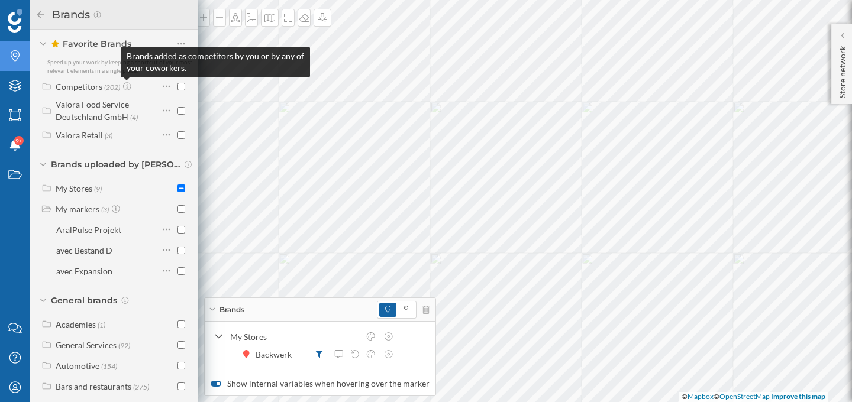
drag, startPoint x: 128, startPoint y: 57, endPoint x: 208, endPoint y: 70, distance: 80.9
click at [208, 70] on div "Brands added as competitors by you or by any of your coworkers." at bounding box center [215, 62] width 189 height 31
copy div "Brands added as competitors by you or by any of your coworkers."
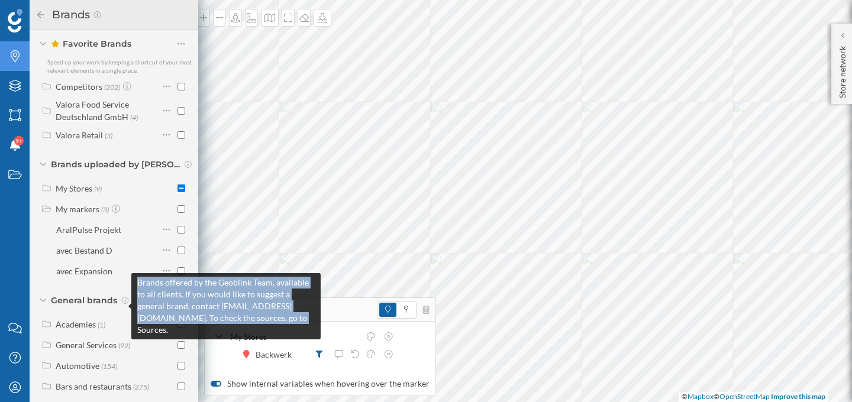
drag, startPoint x: 137, startPoint y: 283, endPoint x: 273, endPoint y: 327, distance: 143.0
click at [273, 327] on div "Brands offered by the Geoblink Team, available to all clients. If you would lik…" at bounding box center [225, 306] width 189 height 66
copy span "Brands offered by the Geoblink Team, available to all clients. If you would lik…"
